Goal: Information Seeking & Learning: Understand process/instructions

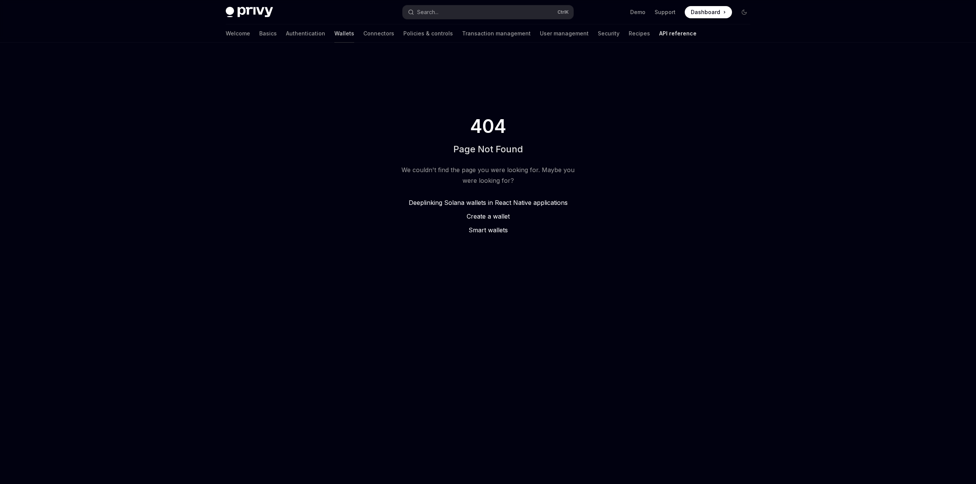
click at [334, 34] on link "Wallets" at bounding box center [344, 33] width 20 height 18
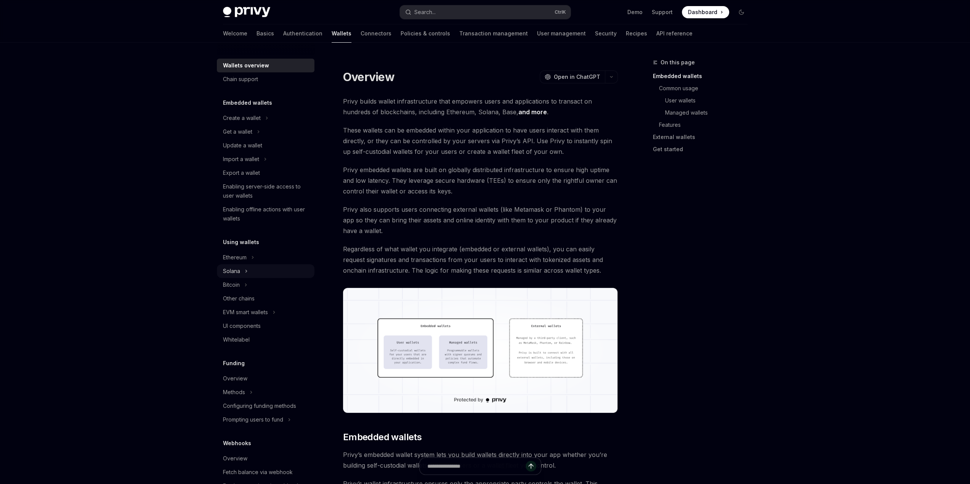
click at [247, 271] on icon "Toggle Solana section" at bounding box center [246, 271] width 3 height 9
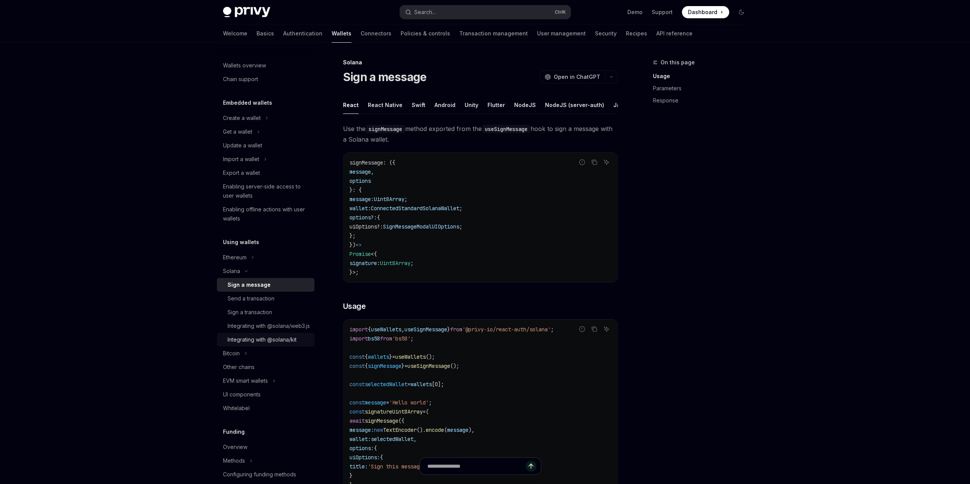
click at [279, 345] on div "Integrating with @solana/kit" at bounding box center [262, 339] width 69 height 9
type textarea "*"
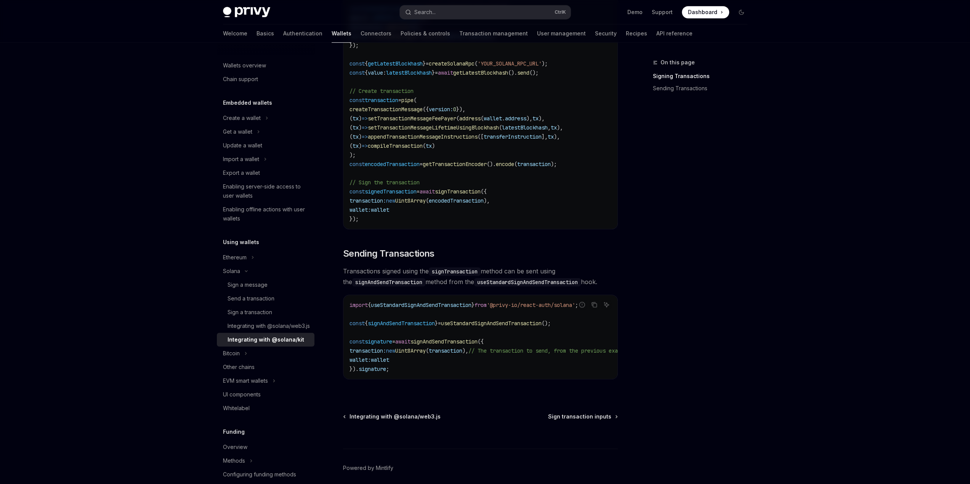
scroll to position [501, 0]
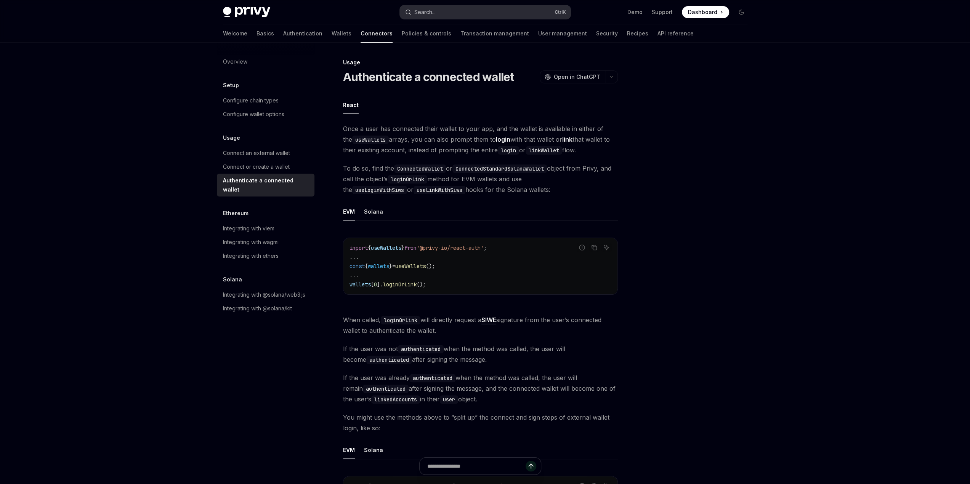
click at [436, 11] on button "Search... Ctrl K" at bounding box center [485, 12] width 171 height 14
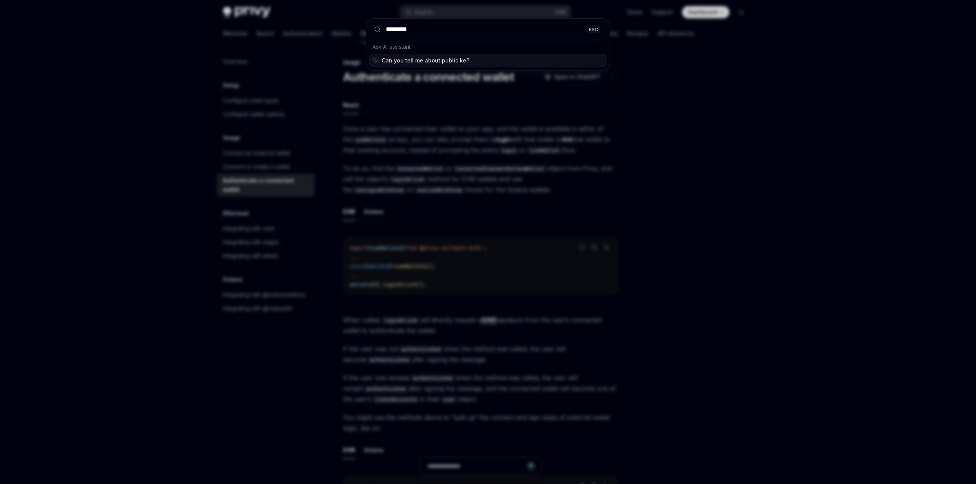
type input "**********"
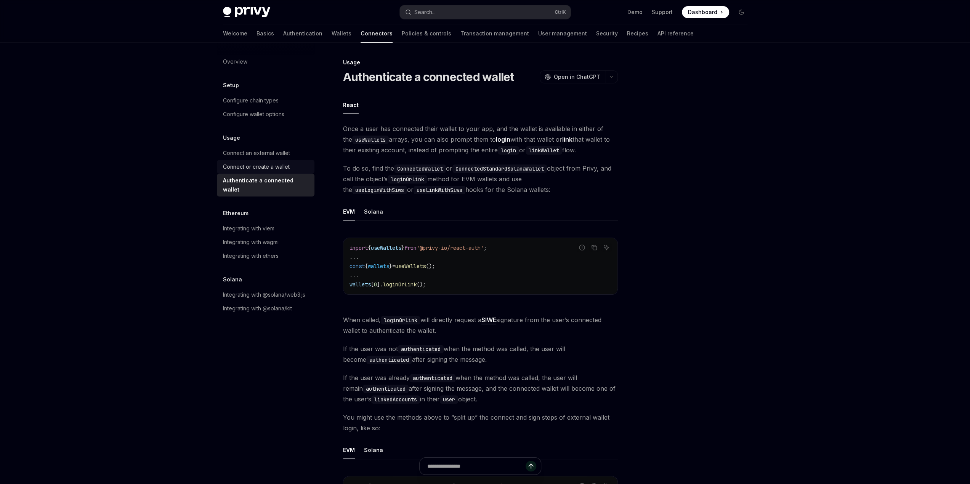
click at [273, 164] on div "Connect or create a wallet" at bounding box center [256, 166] width 67 height 9
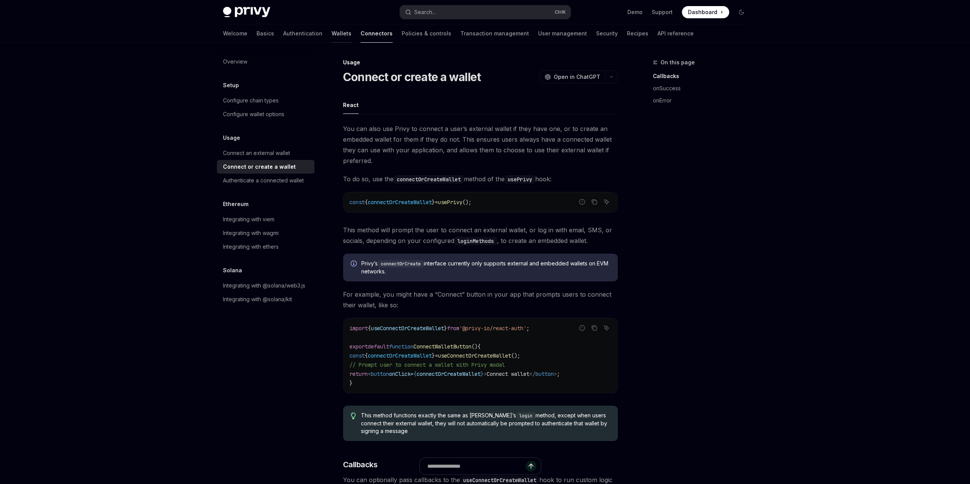
click at [332, 36] on link "Wallets" at bounding box center [342, 33] width 20 height 18
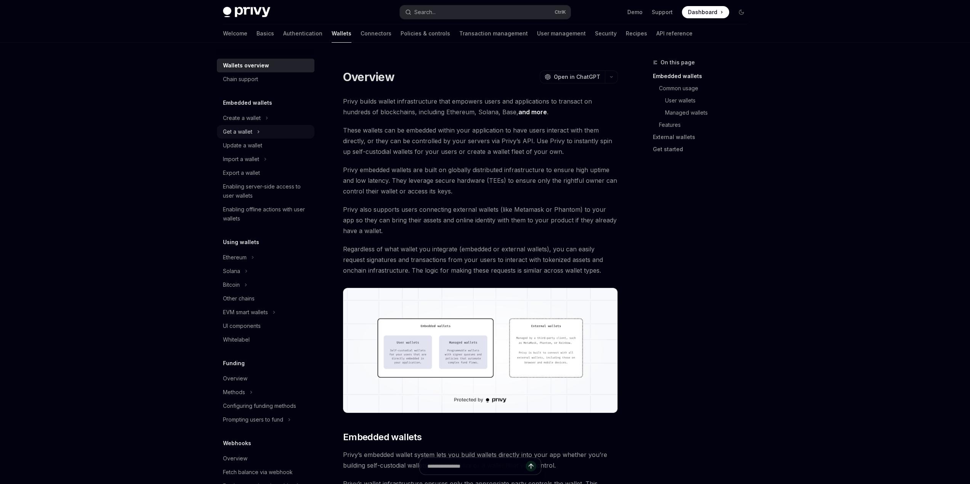
click at [257, 133] on icon "Toggle Get a wallet section" at bounding box center [258, 131] width 3 height 9
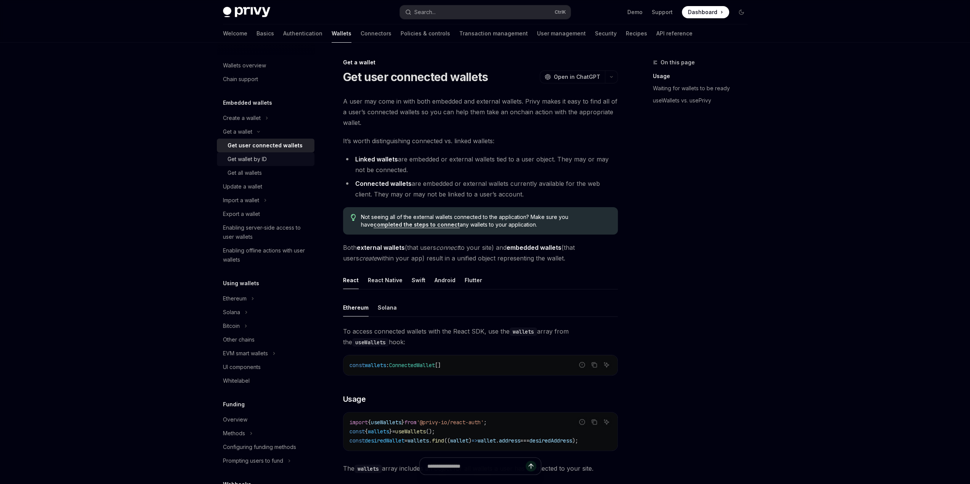
click at [267, 160] on div "Get wallet by ID" at bounding box center [269, 159] width 82 height 9
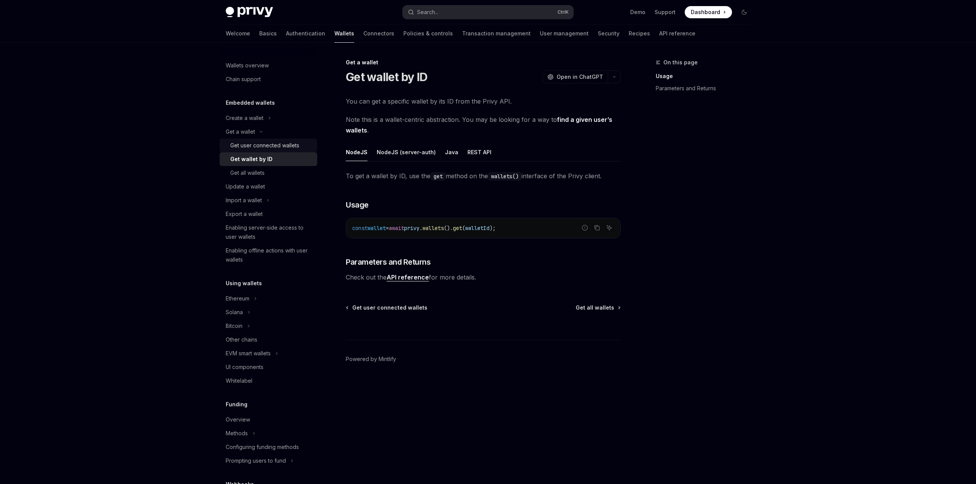
click at [259, 143] on div "Get user connected wallets" at bounding box center [264, 145] width 69 height 9
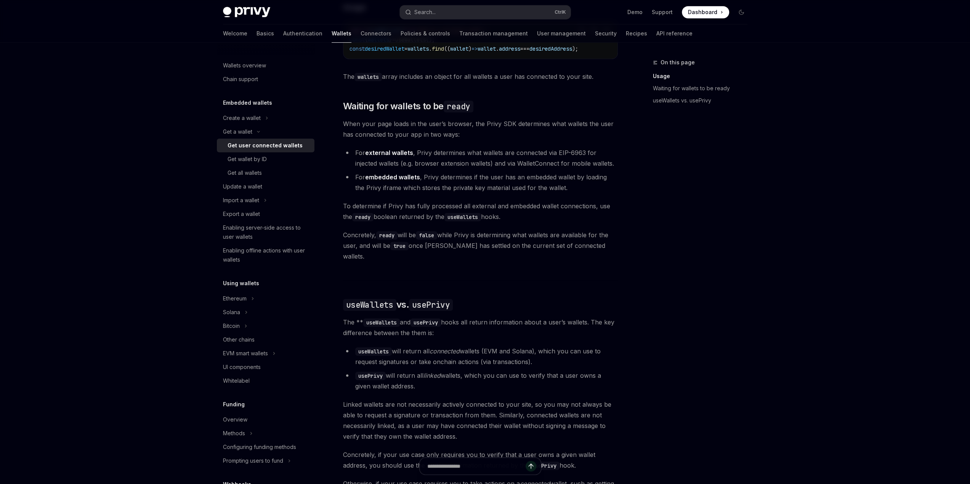
scroll to position [457, 0]
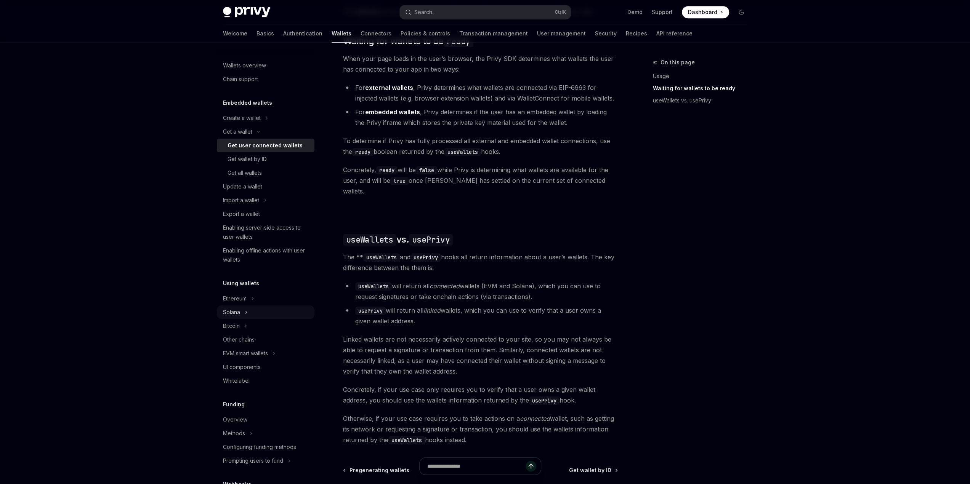
drag, startPoint x: 248, startPoint y: 316, endPoint x: 265, endPoint y: 318, distance: 17.6
click at [248, 316] on button "Solana" at bounding box center [266, 313] width 98 height 14
type textarea "*"
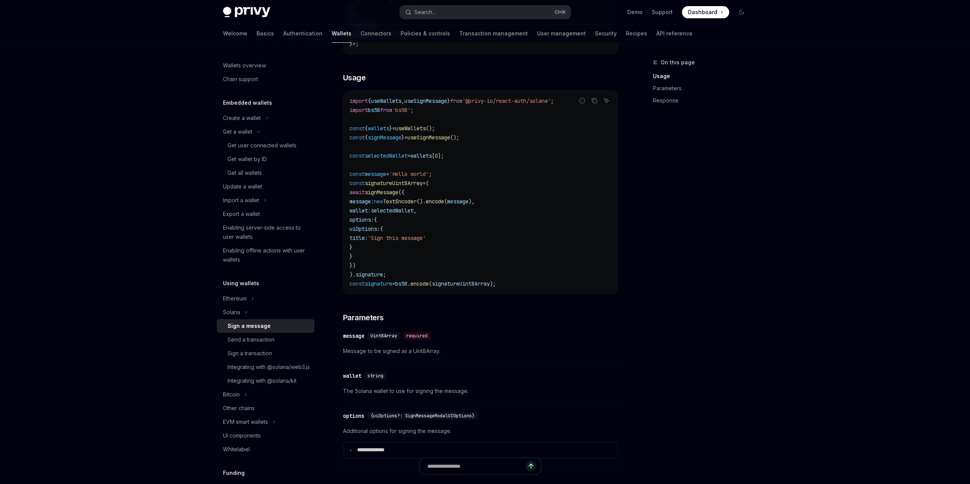
scroll to position [343, 0]
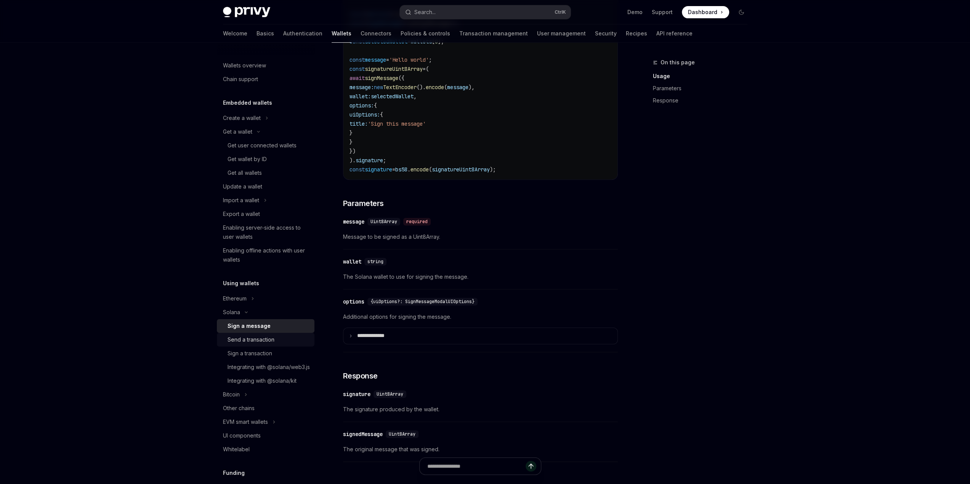
click at [268, 343] on div "Send a transaction" at bounding box center [251, 339] width 47 height 9
type textarea "*"
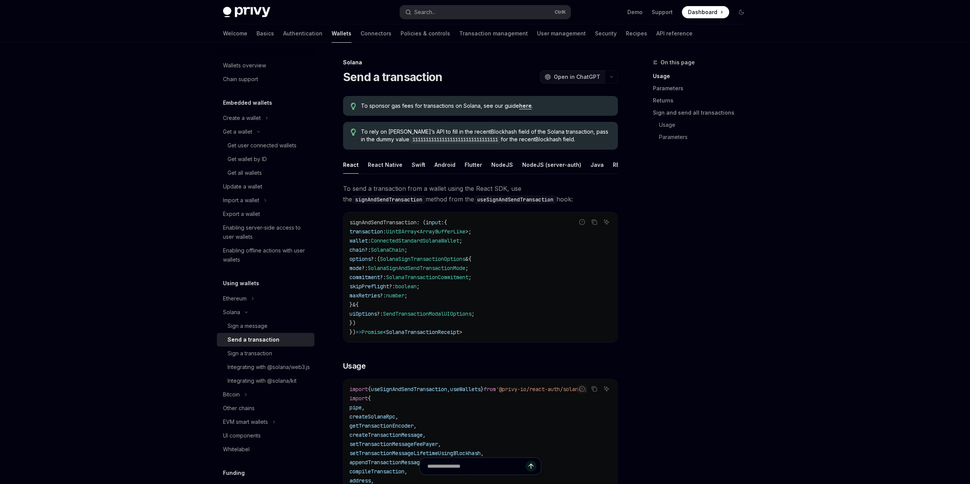
click at [577, 75] on span "Open in ChatGPT" at bounding box center [577, 77] width 47 height 8
